Goal: Navigation & Orientation: Understand site structure

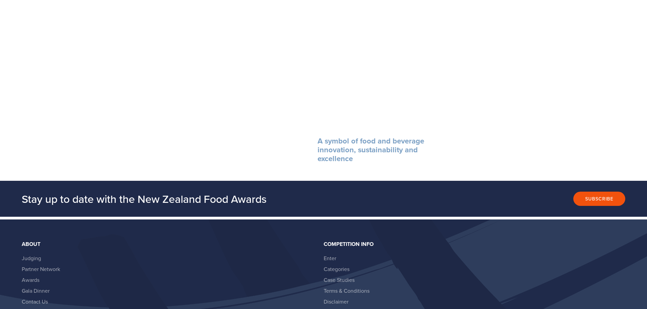
scroll to position [849, 0]
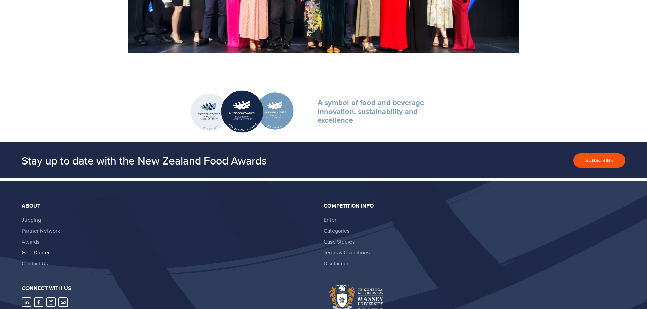
click at [40, 253] on link "Gala Dinner" at bounding box center [36, 252] width 28 height 7
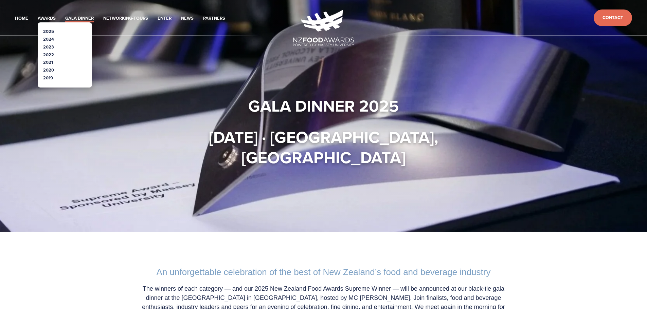
click at [49, 37] on link "2024" at bounding box center [48, 39] width 11 height 6
click at [49, 39] on link "2024" at bounding box center [48, 39] width 11 height 6
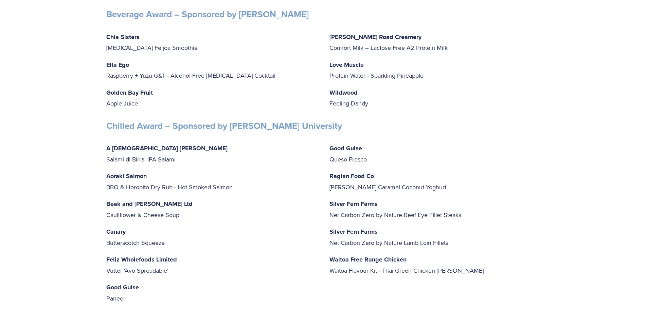
scroll to position [1970, 0]
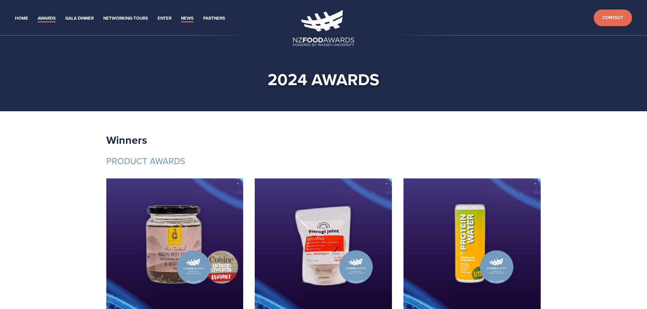
click at [187, 19] on link "News" at bounding box center [187, 19] width 13 height 8
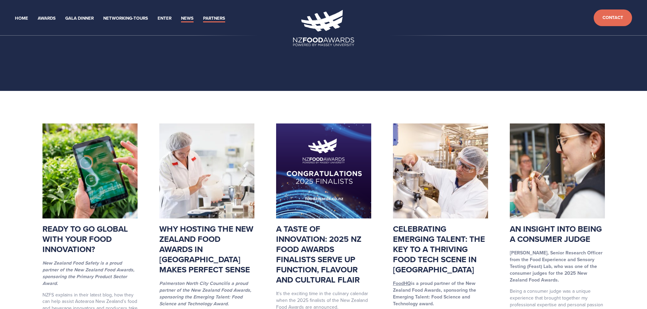
click at [214, 17] on link "Partners" at bounding box center [214, 19] width 22 height 8
